Goal: Task Accomplishment & Management: Use online tool/utility

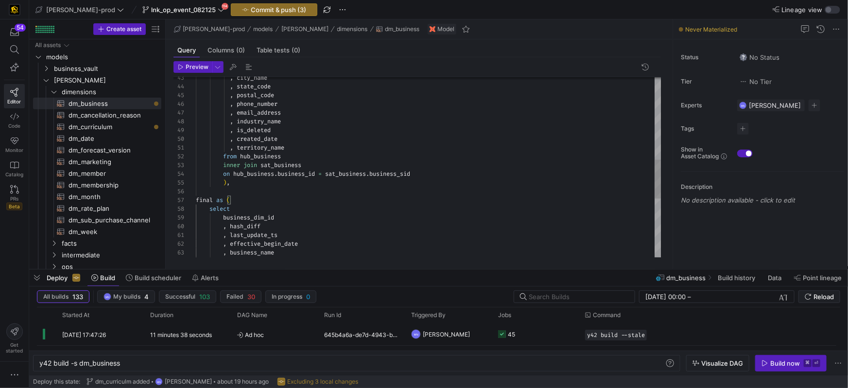
scroll to position [44, 32]
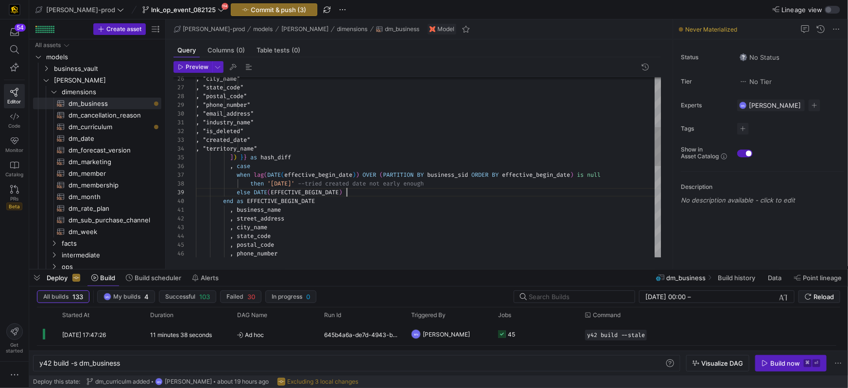
click at [356, 195] on div ", "city_name" , "state_code" , "postal_code" , "phone_number" , "email_address"…" at bounding box center [429, 263] width 466 height 830
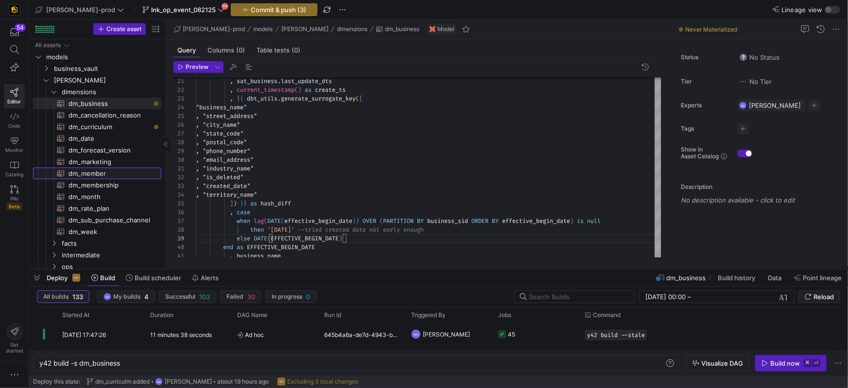
click at [87, 169] on span "dm_member​​​​​​​​​​" at bounding box center [110, 173] width 82 height 11
type textarea "{{ config( materialized='table' , post_hook = "alter table {{ this }} add prima…"
type textarea "y42 build -s dm_member"
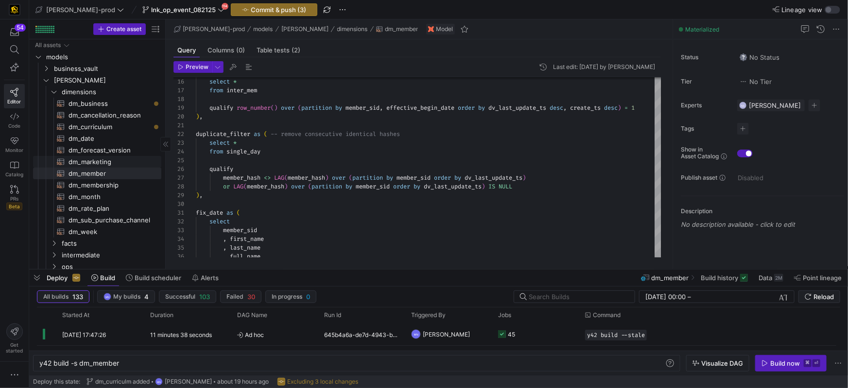
drag, startPoint x: 104, startPoint y: 160, endPoint x: 122, endPoint y: 159, distance: 17.5
click at [104, 160] on span "dm_marketing​​​​​​​​​​" at bounding box center [110, 162] width 82 height 11
type textarea "{{ config( materialized='table' , post_hook = "alter table {{ this }} add prima…"
type textarea "y42 build -s dm_marketing"
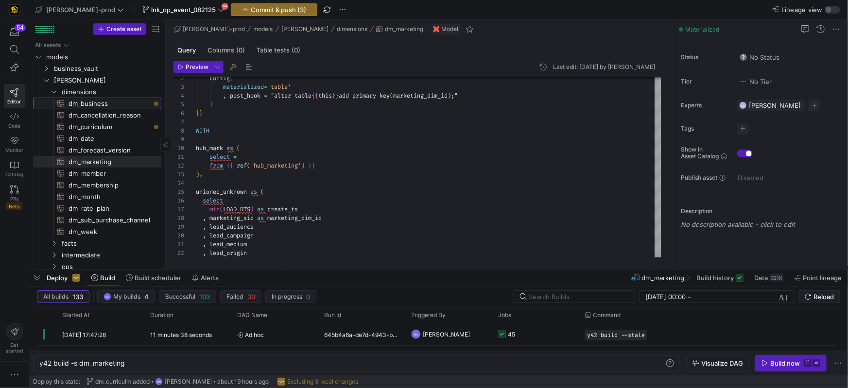
click at [90, 99] on span "dm_business​​​​​​​​​​" at bounding box center [110, 103] width 82 height 11
type textarea "{{ config( materialized='table' , post_hook= "alter table {{ this }} add primar…"
type textarea "y42 build -s dm_business"
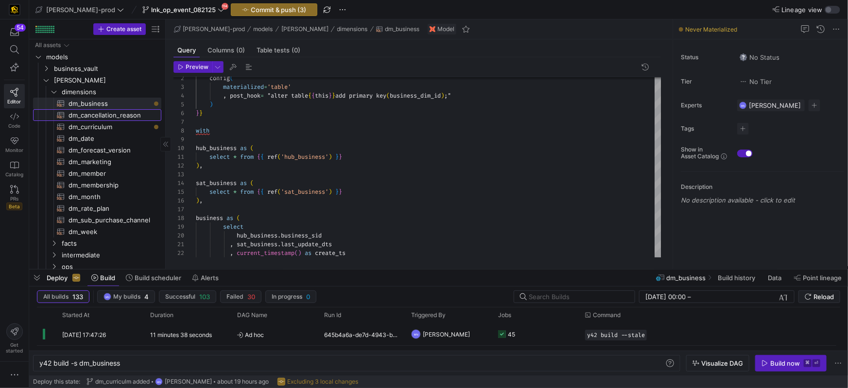
click at [89, 115] on span "dm_cancellation_reason​​​​​​​​​​" at bounding box center [110, 115] width 82 height 11
type textarea "{{ config( materialized='table' , post_hook= "alter table {{ this }} add primar…"
type textarea "y42 build -s dm_cancellation_reason"
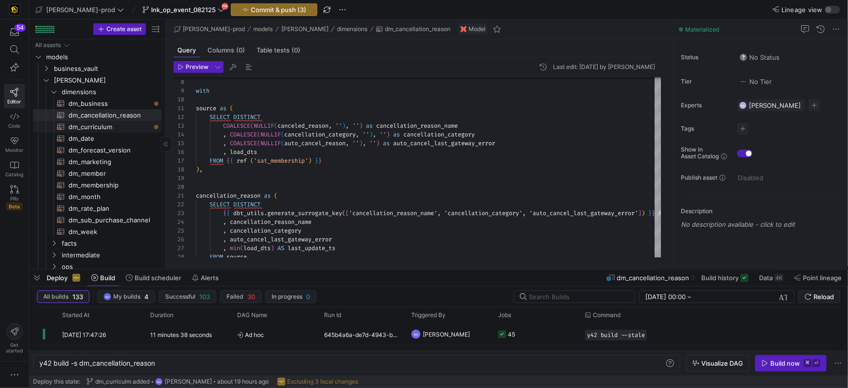
click at [95, 129] on span "dm_curriculum​​​​​​​​​​" at bounding box center [110, 127] width 82 height 11
type textarea "{{ config( materialized='table' , post_hook= "alter table {{ this }} add primar…"
type textarea "y42 build -s dm_curriculum"
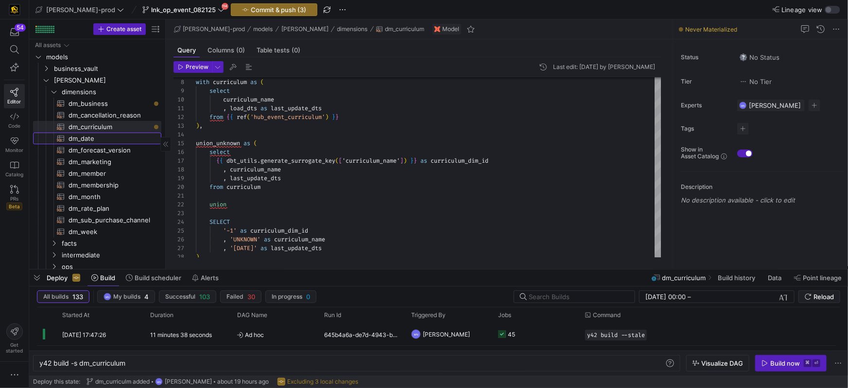
click at [86, 141] on span "dm_date​​​​​​​​​​" at bounding box center [110, 138] width 82 height 11
type textarea "{{ config( materialized='table' , post_hook= "alter table {{ this }} add primar…"
type textarea "y42 build -s dm_date"
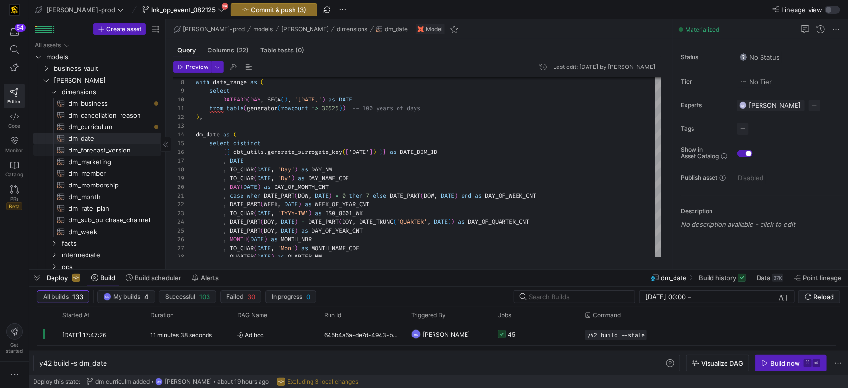
click at [86, 151] on span "dm_forecast_version​​​​​​​​​​" at bounding box center [110, 150] width 82 height 11
type textarea "{{ config( materialized='table' , post_hook= "alter table {{ this }} add primar…"
type textarea "y42 build -s dm_forecast_version"
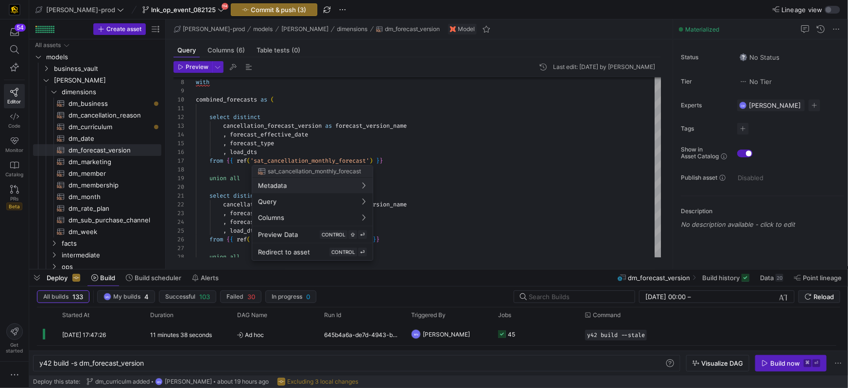
click at [446, 159] on div at bounding box center [424, 194] width 848 height 388
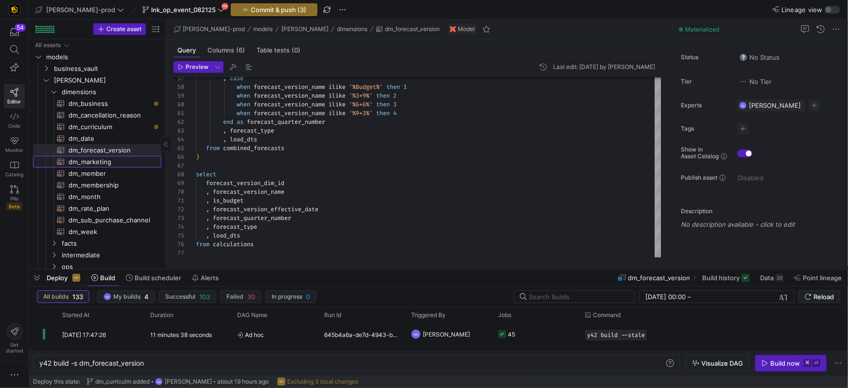
drag, startPoint x: 104, startPoint y: 162, endPoint x: 115, endPoint y: 161, distance: 11.2
click at [104, 162] on span "dm_marketing​​​​​​​​​​" at bounding box center [110, 162] width 82 height 11
type textarea "{{ config( materialized='table' , post_hook = "alter table {{ this }} add prima…"
type textarea "y42 build -s dm_marketing"
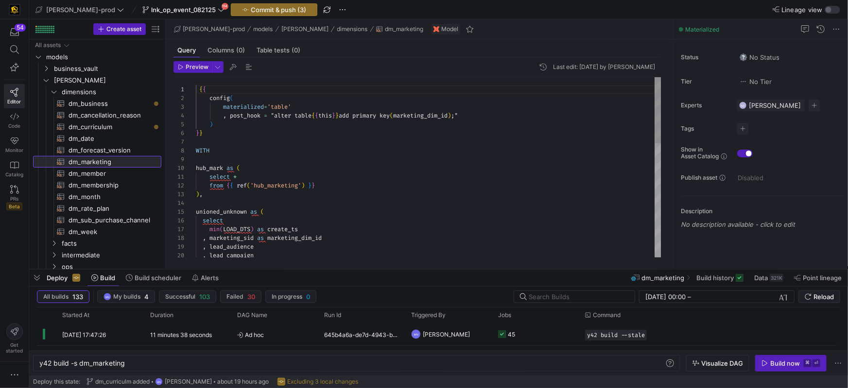
scroll to position [88, 0]
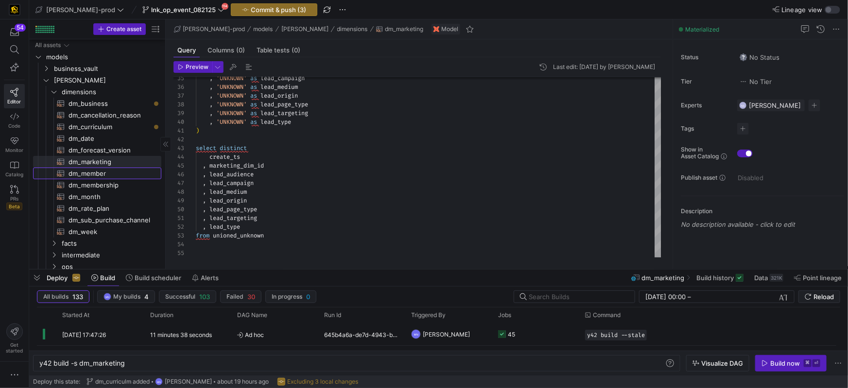
click at [80, 175] on span "dm_member​​​​​​​​​​" at bounding box center [110, 173] width 82 height 11
type textarea "{{ config( materialized='table' , post_hook = "alter table {{ this }} add prima…"
type textarea "y42 build -s dm_member"
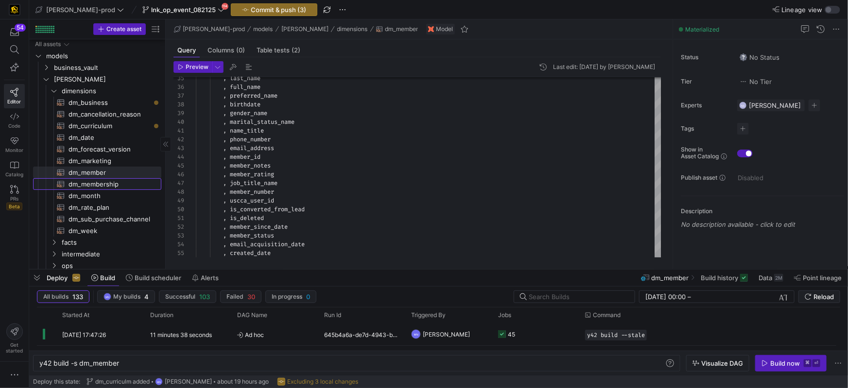
drag, startPoint x: 114, startPoint y: 182, endPoint x: 123, endPoint y: 183, distance: 9.2
click at [114, 182] on span "dm_membership​​​​​​​​​​" at bounding box center [110, 184] width 82 height 11
type textarea "{{ config( materialized='table' , post_hook = "alter table {{ this }} add prima…"
type textarea "y42 build -s dm_membership"
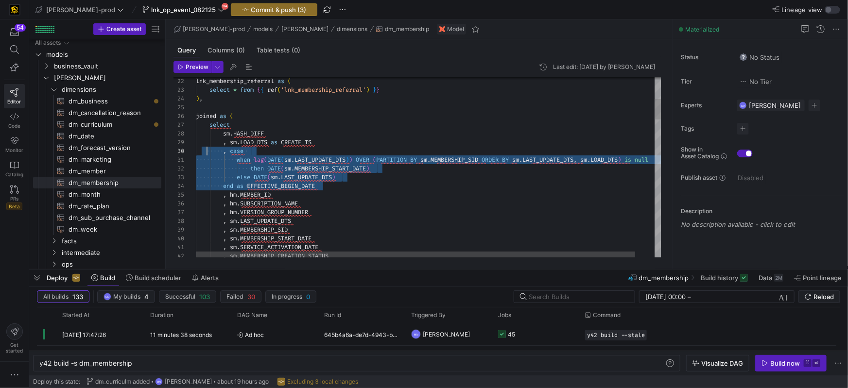
scroll to position [78, 0]
drag, startPoint x: 319, startPoint y: 176, endPoint x: 185, endPoint y: 157, distance: 135.4
click at [183, 153] on div "22 23 24 25 26 27 28 29 30 31 32 33 34 35 36 37 38 39 40 41 42 lnk_membership_r…" at bounding box center [418, 167] width 488 height 180
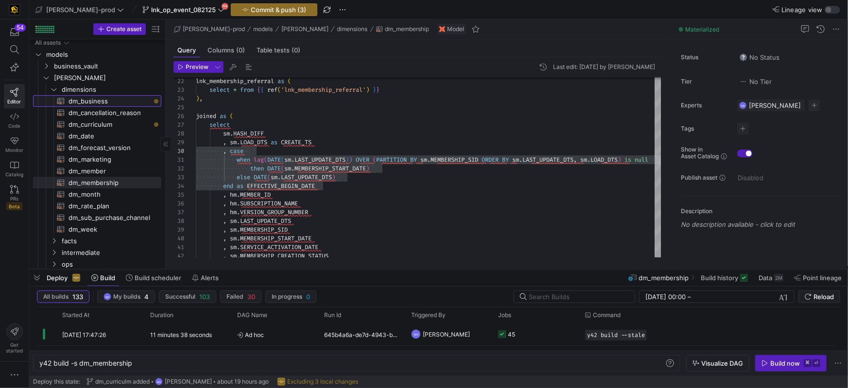
click at [97, 104] on span "dm_business​​​​​​​​​​" at bounding box center [110, 101] width 82 height 11
type textarea "{{ config( materialized='table' , post_hook= "alter table {{ this }} add primar…"
type textarea "y42 build -s dm_business"
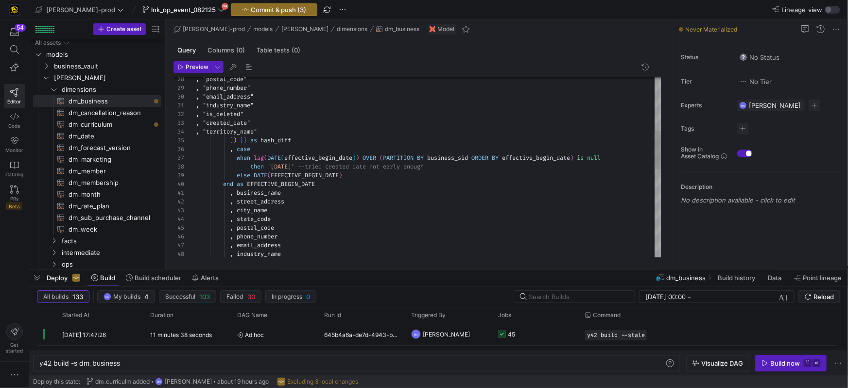
scroll to position [44, 59]
click at [331, 149] on div ", case" at bounding box center [429, 149] width 466 height 9
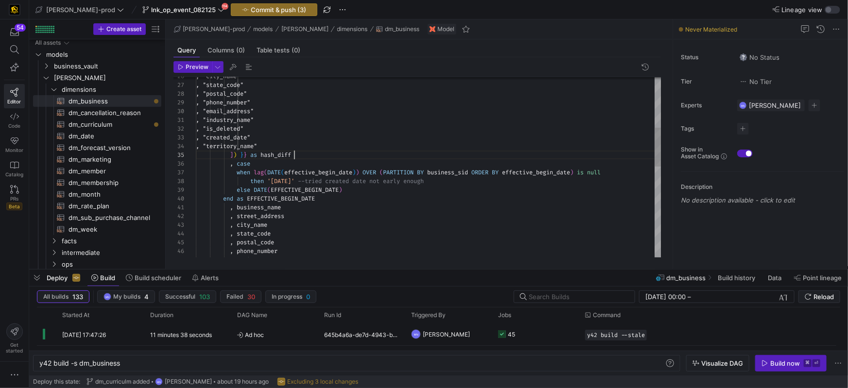
drag, startPoint x: 314, startPoint y: 157, endPoint x: 331, endPoint y: 157, distance: 16.5
click at [314, 156] on div "] ) } } as hash_diff" at bounding box center [429, 155] width 466 height 9
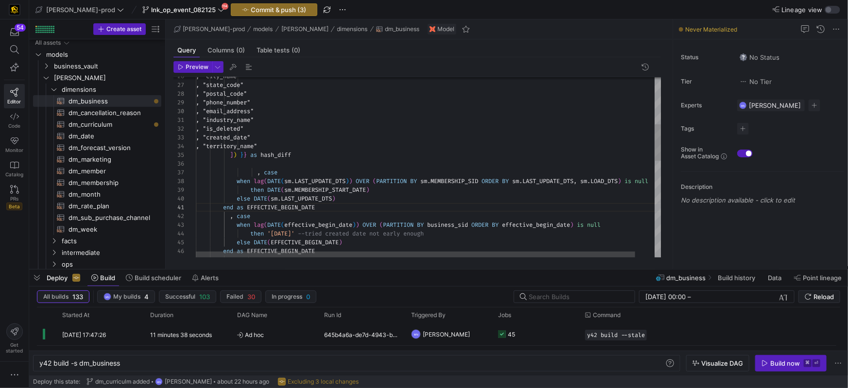
scroll to position [9, 28]
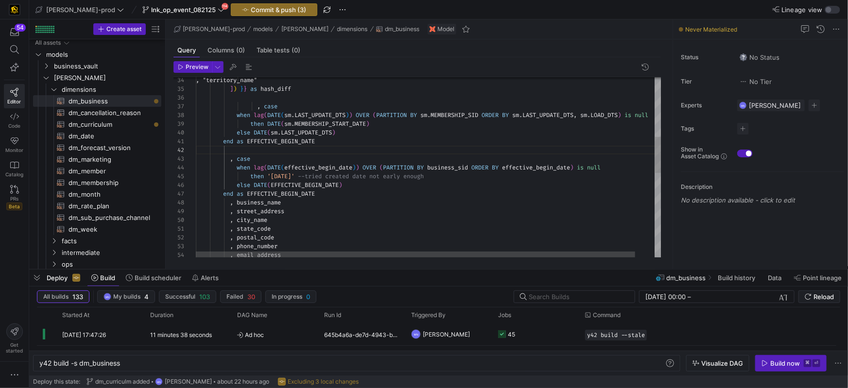
click at [257, 107] on span at bounding box center [226, 107] width 61 height 8
click at [239, 116] on span "when" at bounding box center [244, 115] width 14 height 8
drag, startPoint x: 251, startPoint y: 125, endPoint x: 252, endPoint y: 139, distance: 13.2
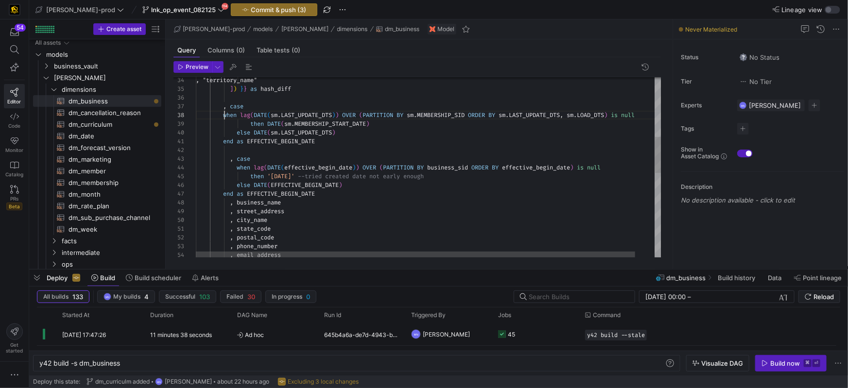
click at [251, 125] on span "then" at bounding box center [257, 124] width 14 height 8
drag, startPoint x: 234, startPoint y: 134, endPoint x: 245, endPoint y: 142, distance: 13.8
click at [234, 134] on div ", "territory_name" ] ) } } as hash_diff , case when lag ( DATE ( effective_begi…" at bounding box center [435, 228] width 486 height 897
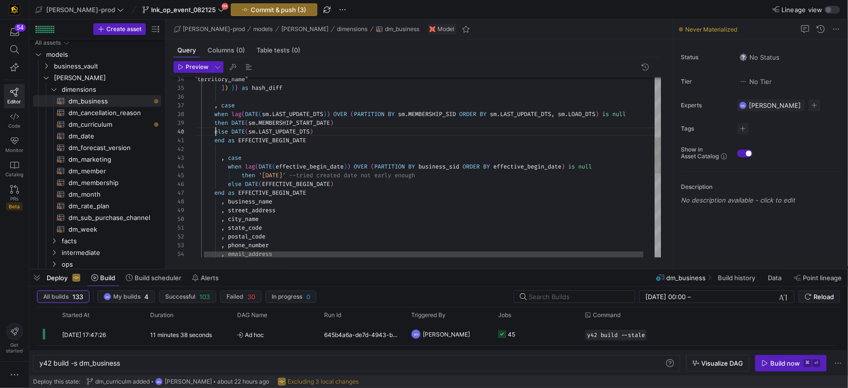
click at [275, 114] on span "when lag ( DATE ( sm . LAST_UPDATE_DTS ) ) OVER ( PARTITION BY sm . MEMBERSHIP_…" at bounding box center [406, 114] width 439 height 8
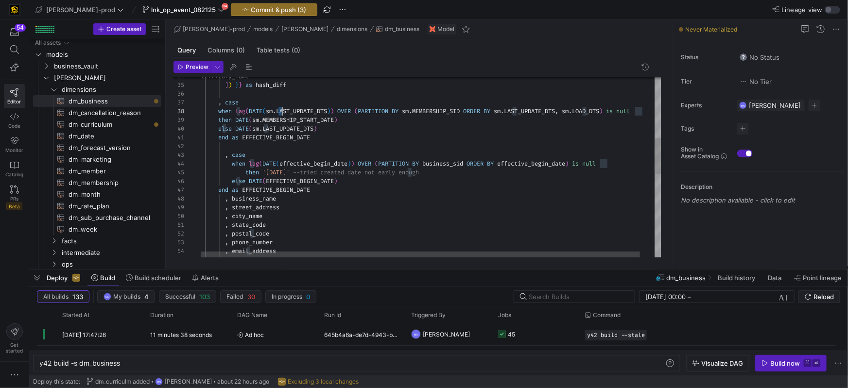
click at [280, 111] on span "when lag ( DATE ( sm . LAST_UPDATE_DTS ) ) OVER ( PARTITION BY sm . MEMBERSHIP_…" at bounding box center [410, 111] width 439 height 8
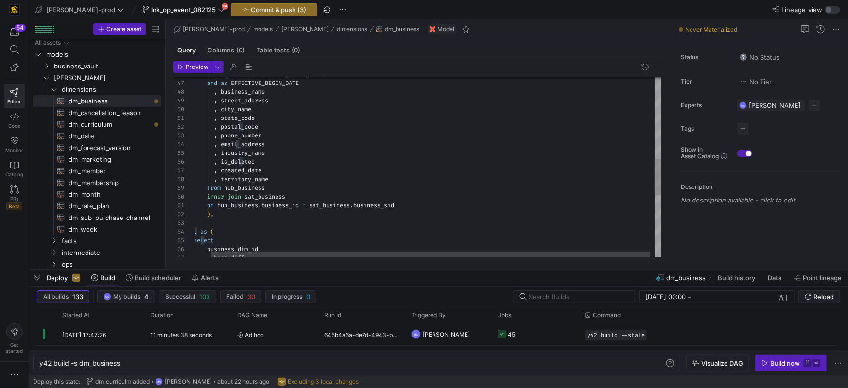
click at [275, 187] on div "from hub_business" at bounding box center [423, 188] width 486 height 9
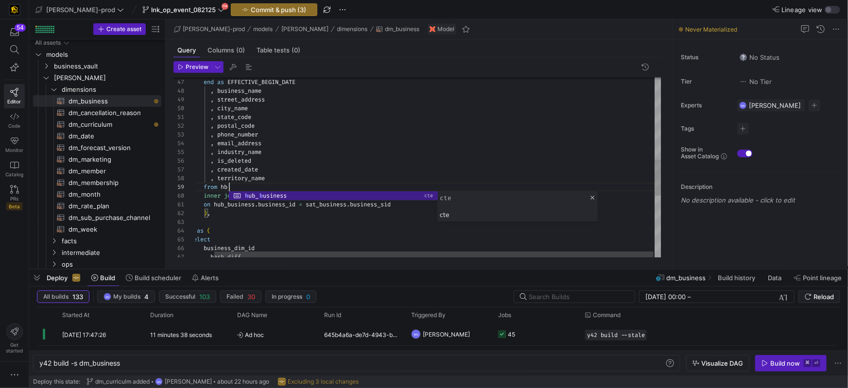
scroll to position [70, 53]
click at [357, 153] on div ", industry_name" at bounding box center [419, 152] width 486 height 9
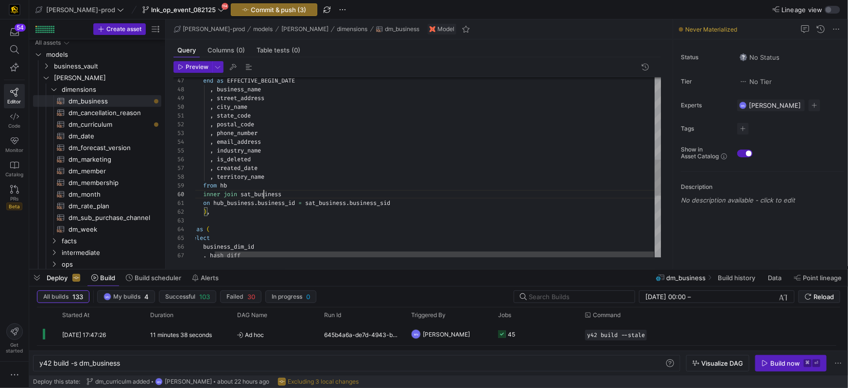
click at [262, 196] on div ", street_address , city_name , state_code , postal_code , phone_number , email_…" at bounding box center [419, 114] width 486 height 897
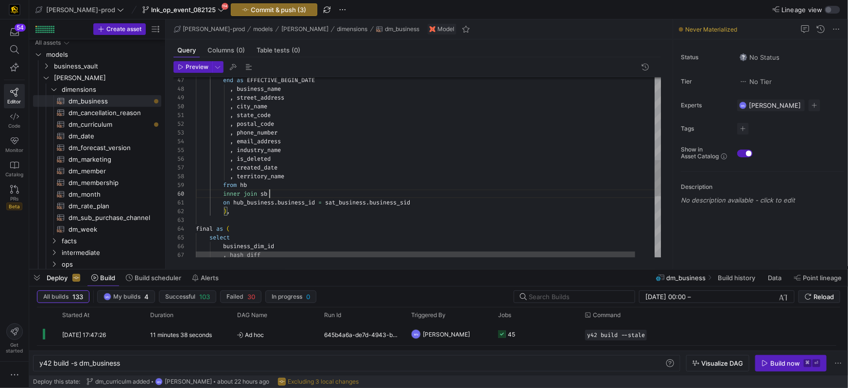
scroll to position [26, 88]
click at [308, 144] on div ", email_address" at bounding box center [439, 141] width 486 height 9
click at [255, 204] on div ", street_address , city_name , state_code , postal_code , phone_number , email_…" at bounding box center [435, 114] width 486 height 897
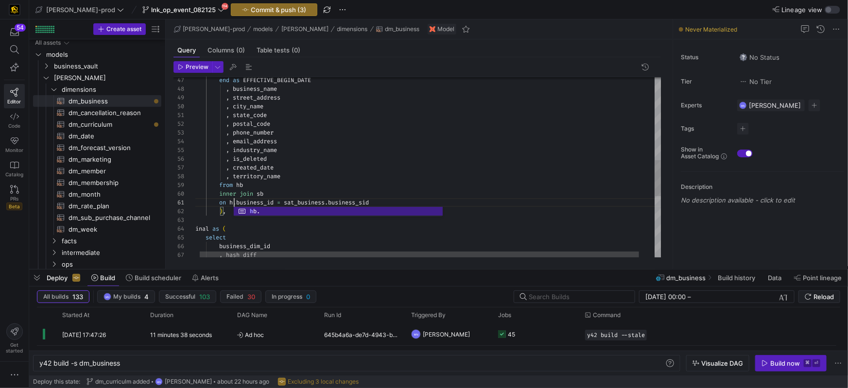
scroll to position [0, 46]
click at [297, 174] on div ", street_address , city_name , state_code , postal_code , phone_number , email_…" at bounding box center [435, 114] width 486 height 897
click at [310, 200] on div ", street_address , city_name , state_code , postal_code , phone_number , email_…" at bounding box center [435, 114] width 486 height 897
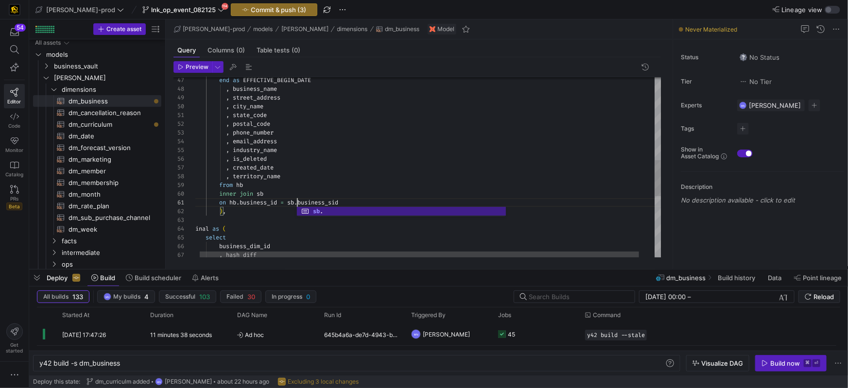
scroll to position [0, 105]
click at [328, 141] on div ", street_address , city_name , state_code , postal_code , phone_number , email_…" at bounding box center [435, 114] width 486 height 897
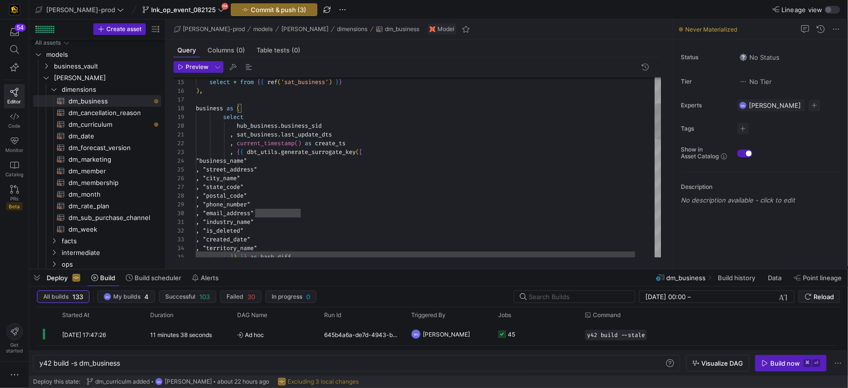
click at [264, 125] on span "hub_business" at bounding box center [257, 126] width 41 height 8
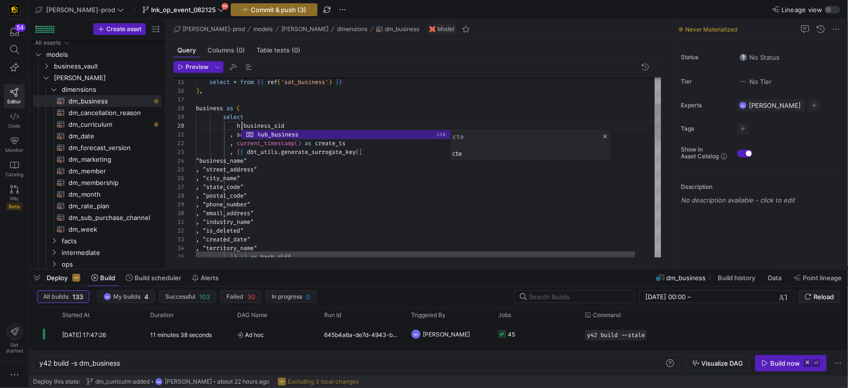
scroll to position [78, 49]
click at [314, 99] on div at bounding box center [439, 99] width 486 height 9
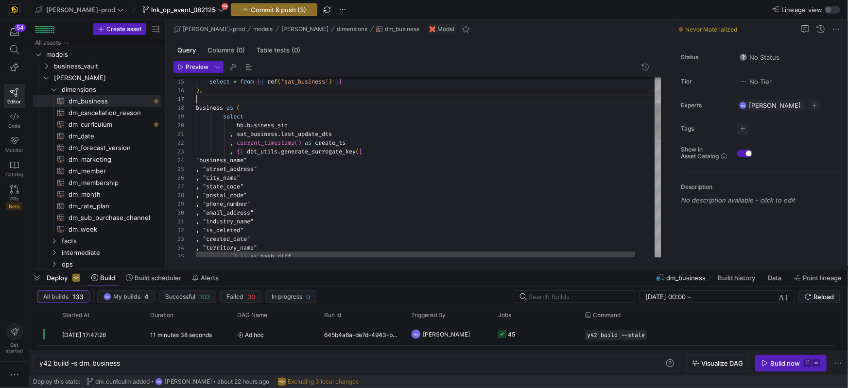
scroll to position [53, 0]
click at [267, 133] on div ", "territory_name" ] ) } } as hash_diff , "created_date" , "is_deleted" , "indu…" at bounding box center [438, 394] width 486 height 897
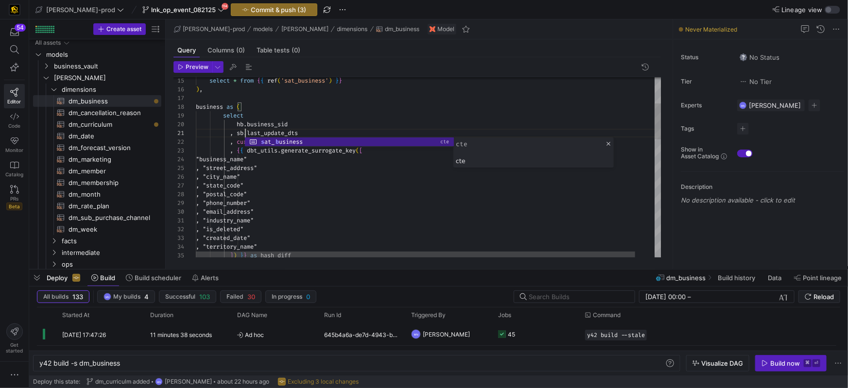
scroll to position [0, 49]
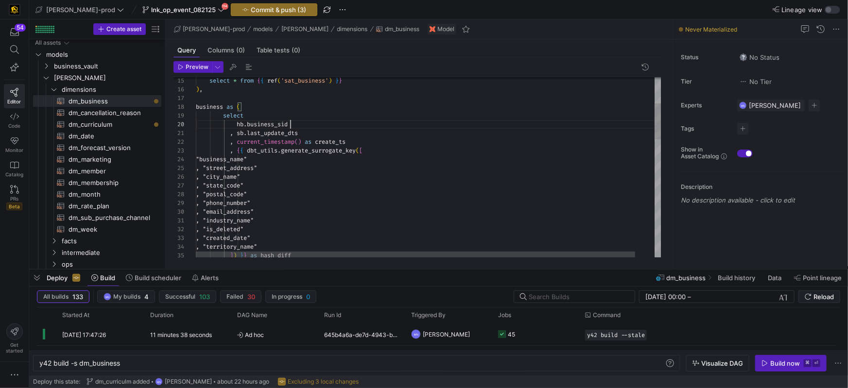
click at [378, 123] on div ", "territory_name" ] ) } } as hash_diff , "created_date" , "is_deleted" , "indu…" at bounding box center [439, 394] width 486 height 897
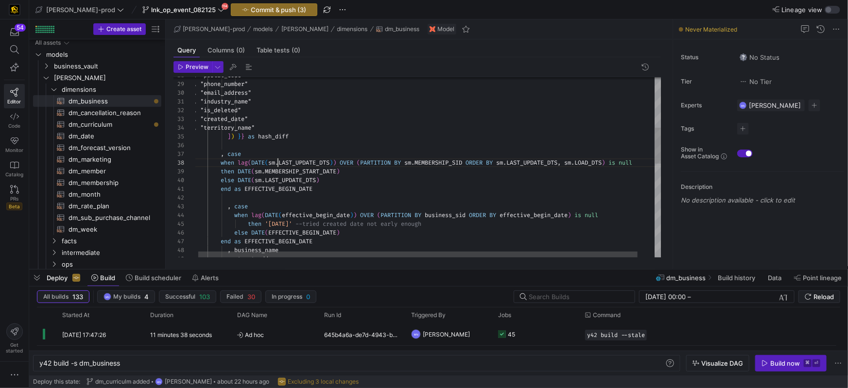
click at [389, 176] on div "else DATE ( sm . LAST_UPDATE_DTS )" at bounding box center [436, 179] width 486 height 9
click at [420, 163] on div ", "territory_name" ] ) } } as hash_diff , "created_date" , "is_deleted" , "indu…" at bounding box center [439, 273] width 486 height 897
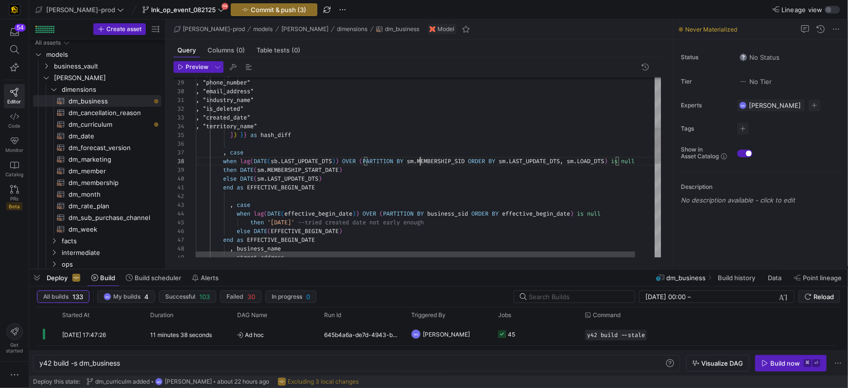
scroll to position [61, 224]
click at [457, 162] on span "MEMBERSHIP_SID" at bounding box center [441, 162] width 48 height 8
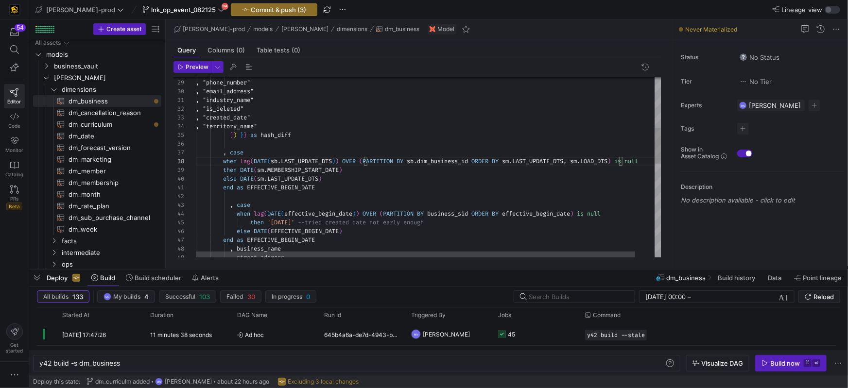
click at [540, 163] on div ", "territory_name" ] ) } } as hash_diff , "created_date" , "is_deleted" , "indu…" at bounding box center [439, 273] width 486 height 897
drag, startPoint x: 516, startPoint y: 160, endPoint x: 520, endPoint y: 200, distance: 39.6
click at [509, 160] on span "sm" at bounding box center [505, 162] width 7 height 8
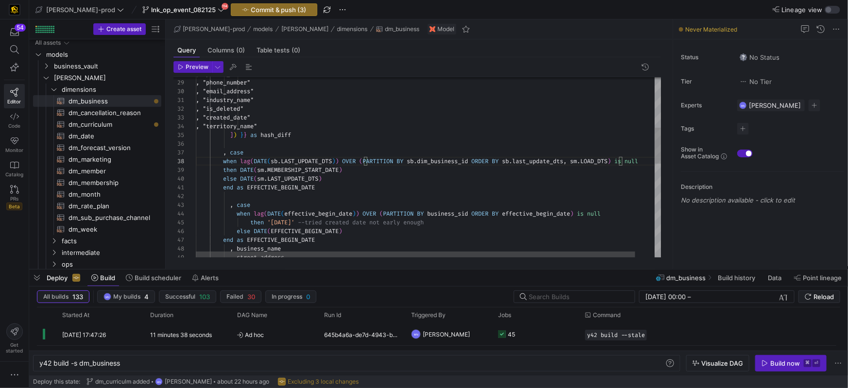
scroll to position [61, 391]
click at [603, 163] on span "LOAD_DTS" at bounding box center [590, 162] width 27 height 8
click at [603, 162] on span "LOAD_DTS" at bounding box center [590, 161] width 27 height 8
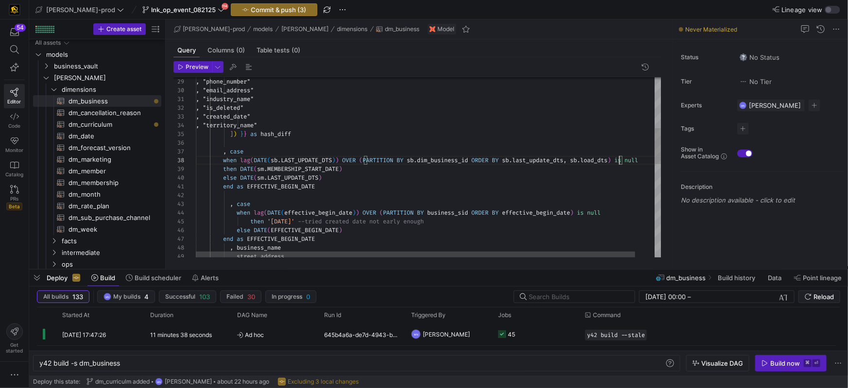
click at [315, 158] on div ", "territory_name" ] ) } } as hash_diff , "created_date" , "is_deleted" , "indu…" at bounding box center [439, 272] width 486 height 897
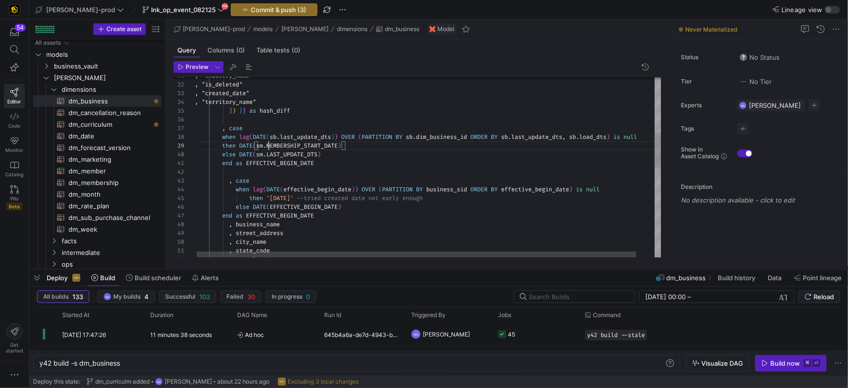
click at [266, 147] on span "." at bounding box center [264, 146] width 3 height 8
drag, startPoint x: 268, startPoint y: 155, endPoint x: 388, endPoint y: 157, distance: 119.6
click at [268, 155] on div ", "territory_name" ] ) } } as hash_diff , "created_date" , "is_deleted" , case …" at bounding box center [438, 249] width 486 height 897
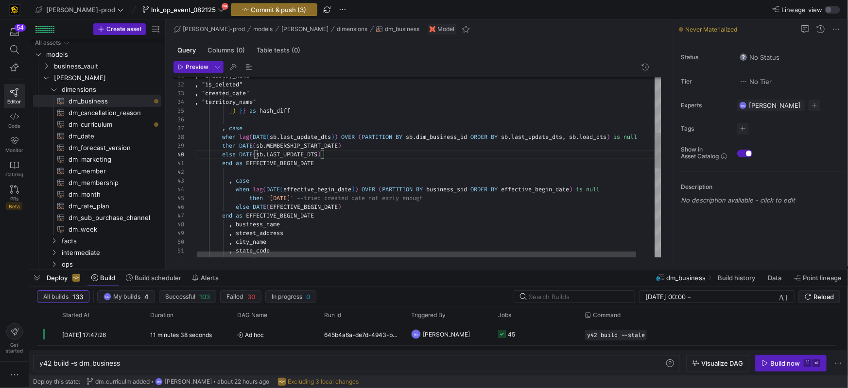
click at [304, 165] on div ", "territory_name" ] ) } } as hash_diff , "created_date" , "is_deleted" , case …" at bounding box center [438, 249] width 486 height 897
click at [304, 165] on span "EFFECTIVE_BEGIN_DATE" at bounding box center [280, 163] width 68 height 8
click at [304, 156] on div ", "territory_name" ] ) } } as hash_diff , "created_date" , "is_deleted" , case …" at bounding box center [439, 249] width 486 height 897
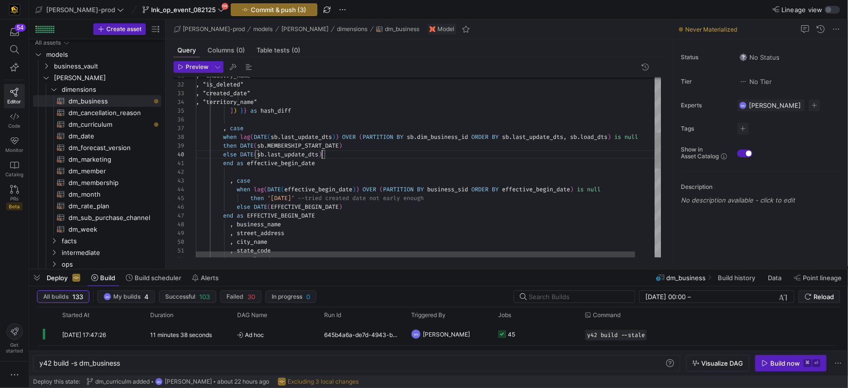
scroll to position [78, 126]
click at [352, 153] on div "else DATE ( sb . last_update_dts )" at bounding box center [439, 154] width 486 height 9
drag, startPoint x: 230, startPoint y: 128, endPoint x: 236, endPoint y: 138, distance: 11.3
click at [230, 128] on span at bounding box center [228, 127] width 3 height 8
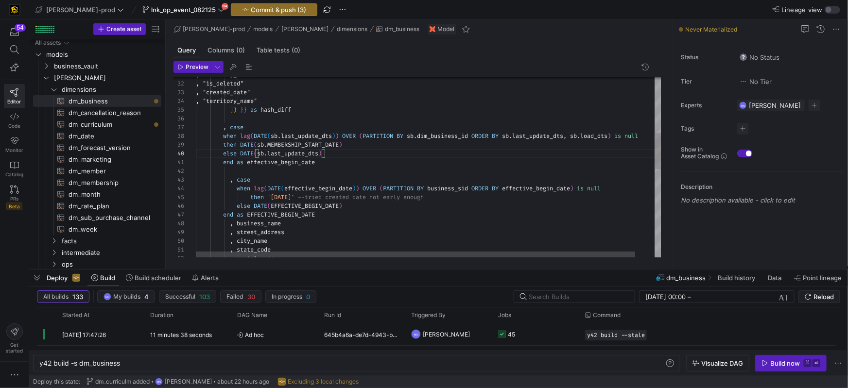
scroll to position [53, 35]
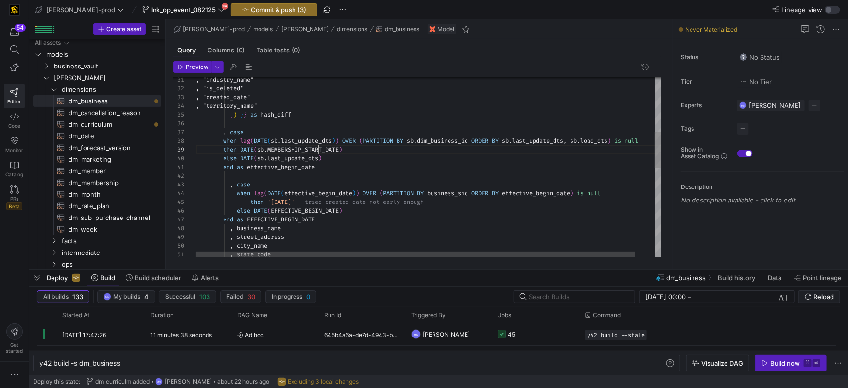
click at [317, 148] on div "] ) } } as hash_diff , case when lag ( DATE ( sb . last_update_dts ) ) OVER ( P…" at bounding box center [439, 253] width 486 height 897
click at [317, 148] on span "MEMBERSHIP_START_DATE" at bounding box center [302, 150] width 71 height 8
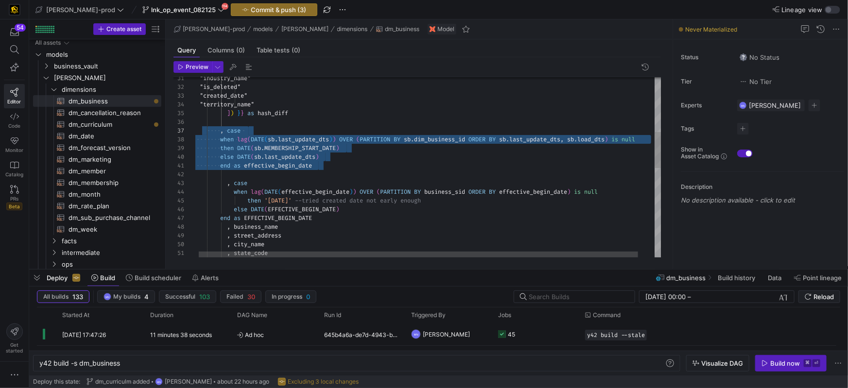
drag, startPoint x: 334, startPoint y: 172, endPoint x: 205, endPoint y: 132, distance: 135.3
click at [205, 132] on div "] ) } } as hash_diff , case when lag ( DATE ( sb . last_update_dts ) ) OVER ( P…" at bounding box center [436, 252] width 486 height 897
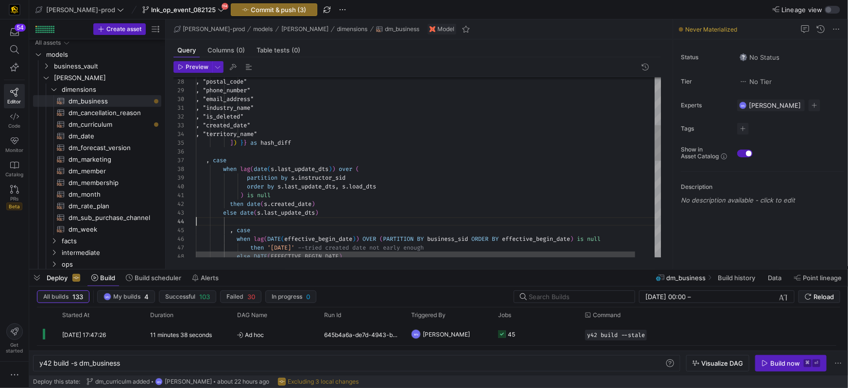
scroll to position [26, 0]
click at [206, 161] on span "," at bounding box center [207, 161] width 3 height 8
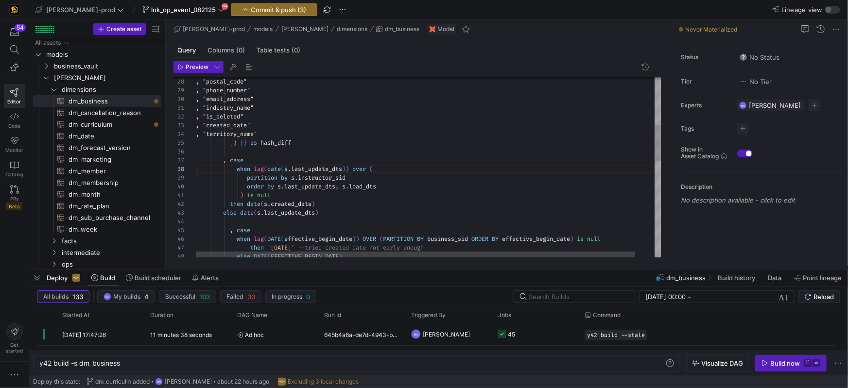
click at [337, 178] on span "instructor_sid" at bounding box center [322, 178] width 48 height 8
drag, startPoint x: 291, startPoint y: 169, endPoint x: 365, endPoint y: 176, distance: 73.8
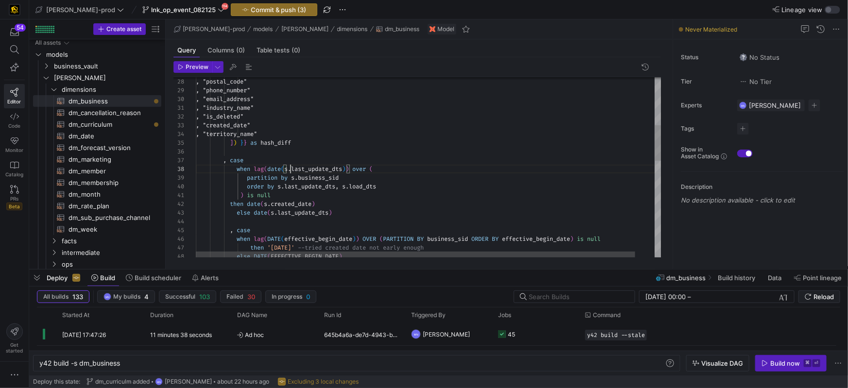
click at [291, 169] on span "." at bounding box center [289, 169] width 3 height 8
drag, startPoint x: 298, startPoint y: 179, endPoint x: 333, endPoint y: 187, distance: 36.3
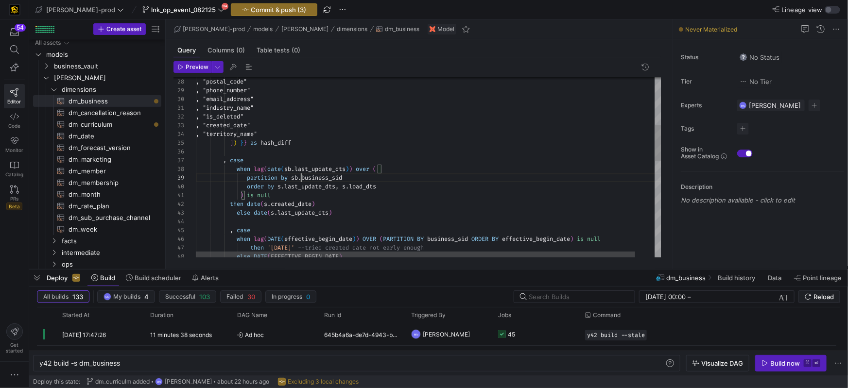
drag, startPoint x: 285, startPoint y: 187, endPoint x: 314, endPoint y: 192, distance: 29.1
click at [284, 187] on span "." at bounding box center [282, 187] width 3 height 8
drag, startPoint x: 353, startPoint y: 187, endPoint x: 368, endPoint y: 198, distance: 19.1
click at [349, 187] on span "s" at bounding box center [347, 187] width 3 height 8
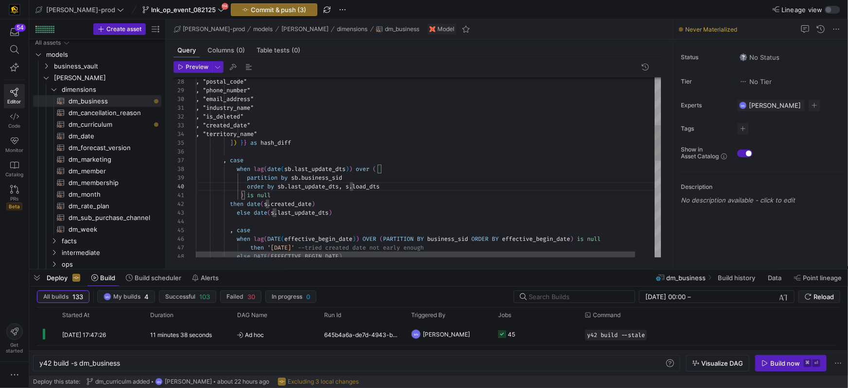
scroll to position [78, 160]
click at [269, 205] on div "] ) } } as hash_diff , case when lag ( date ( sb . last_update_dts ) ) over ( p…" at bounding box center [438, 290] width 486 height 915
click at [275, 214] on div "] ) } } as hash_diff , case when lag ( date ( sb . last_update_dts ) ) over ( p…" at bounding box center [435, 290] width 486 height 915
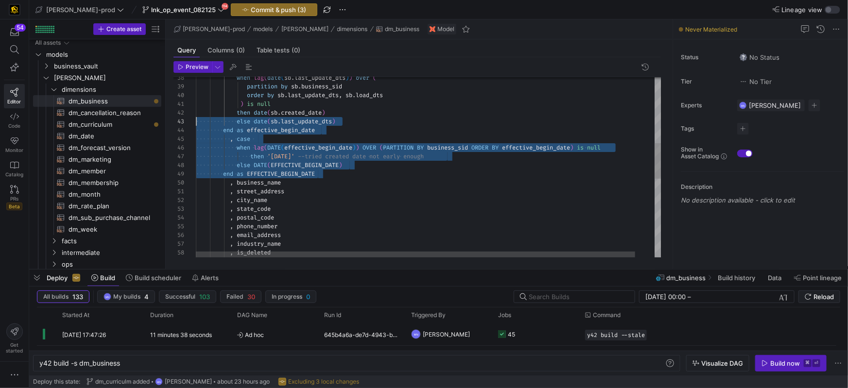
scroll to position [35, 0]
drag, startPoint x: 339, startPoint y: 170, endPoint x: 134, endPoint y: 140, distance: 207.4
click at [196, 140] on div "when lag ( date ( sb . last_update_dts ) ) over ( partition by sb . business_si…" at bounding box center [439, 199] width 486 height 915
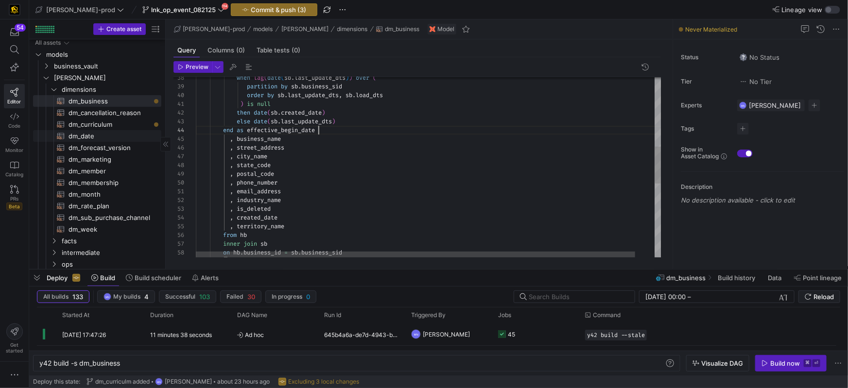
scroll to position [26, 122]
click at [226, 132] on span "end" at bounding box center [228, 130] width 10 height 8
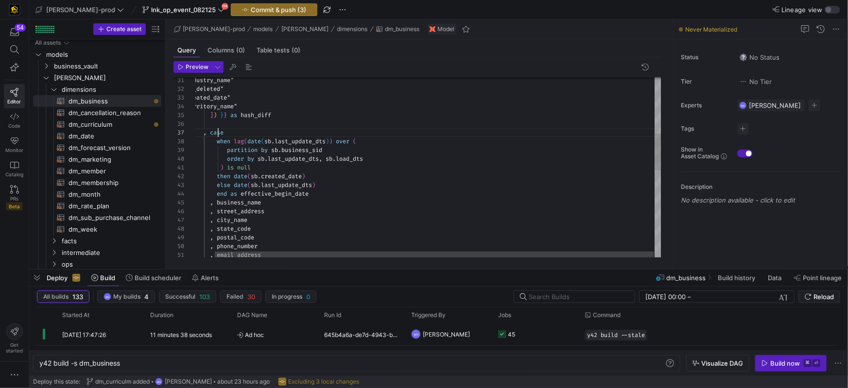
drag, startPoint x: 217, startPoint y: 135, endPoint x: 229, endPoint y: 148, distance: 18.2
click at [217, 135] on span "case" at bounding box center [217, 133] width 14 height 8
type textarea ", "industry_name" , "is_deleted" , "created_date" , "territory_name" ]) }} as h…"
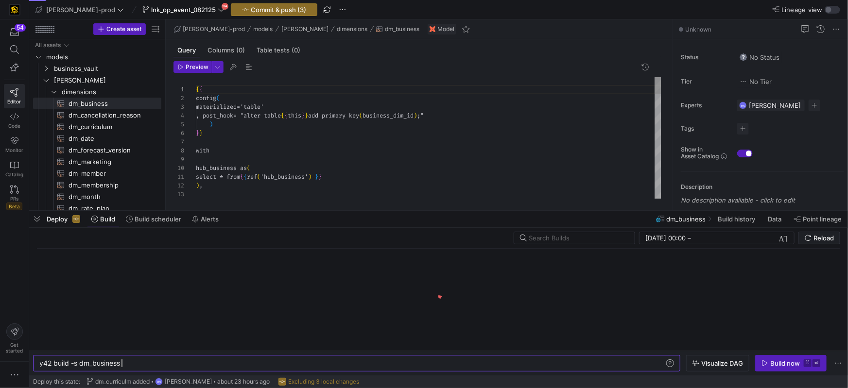
scroll to position [88, 0]
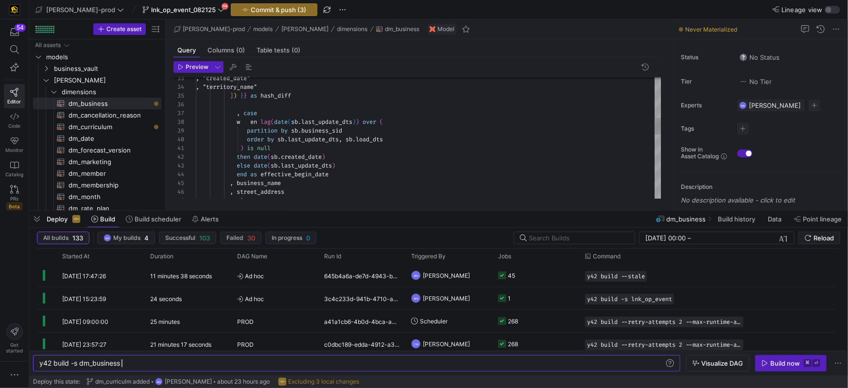
click at [250, 124] on span at bounding box center [245, 122] width 10 height 8
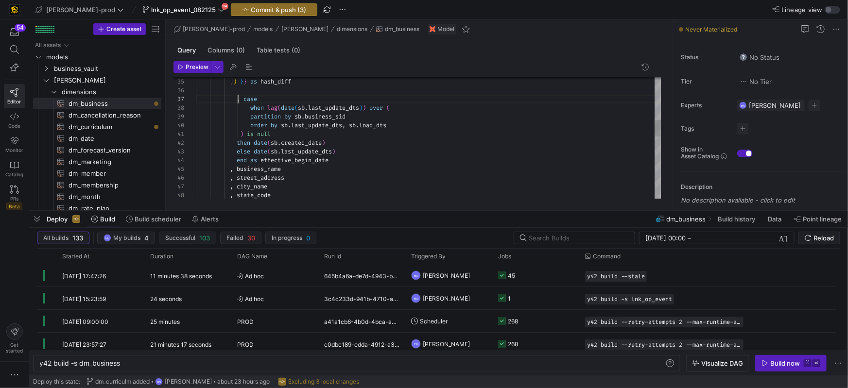
scroll to position [53, 41]
drag, startPoint x: 237, startPoint y: 102, endPoint x: 252, endPoint y: 143, distance: 44.0
click at [237, 103] on span at bounding box center [216, 99] width 41 height 8
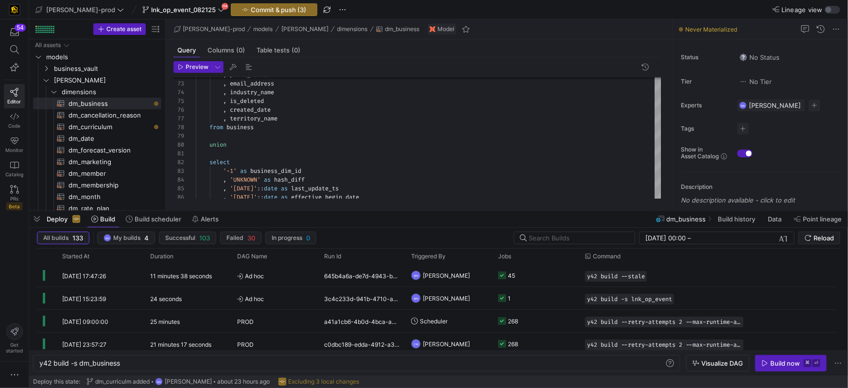
type textarea ", "industry_name" , "is_deleted" , "created_date" , "territory_name" ]) }} as h…"
